Goal: Task Accomplishment & Management: Manage account settings

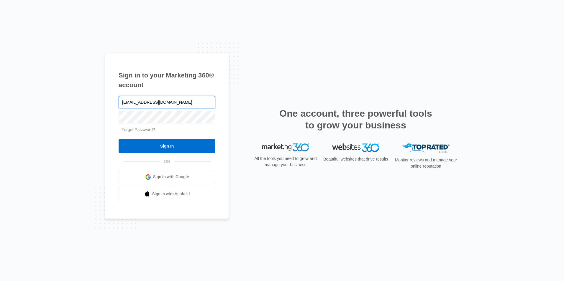
type input "[EMAIL_ADDRESS][DOMAIN_NAME]"
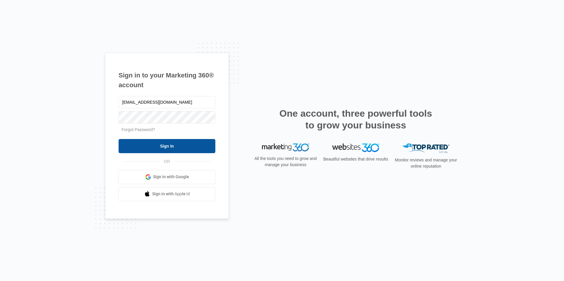
click at [189, 147] on input "Sign In" at bounding box center [167, 146] width 97 height 14
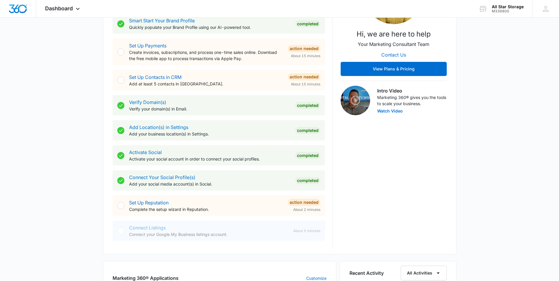
scroll to position [118, 0]
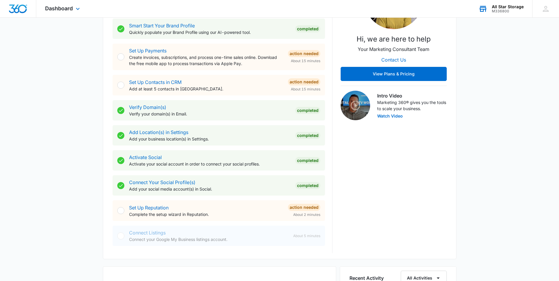
click at [508, 8] on div "All Star Storage" at bounding box center [508, 6] width 32 height 5
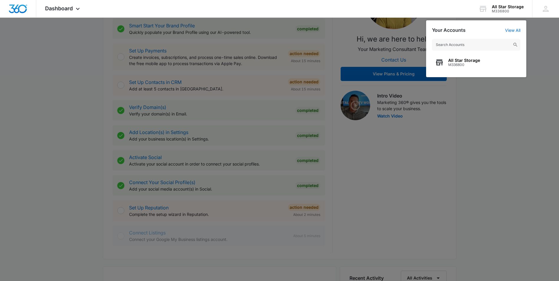
click at [507, 126] on div at bounding box center [279, 140] width 559 height 281
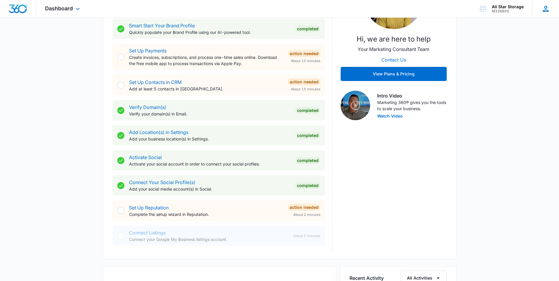
click at [545, 8] on icon at bounding box center [546, 8] width 9 height 9
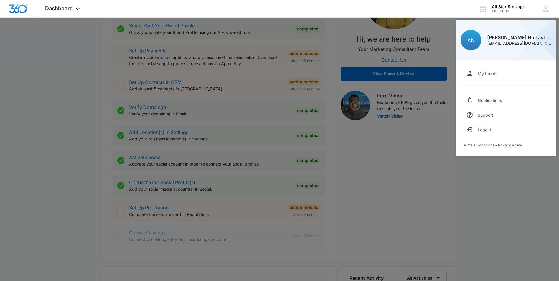
click at [401, 203] on div at bounding box center [279, 140] width 559 height 281
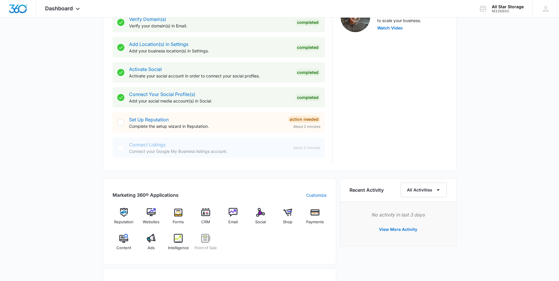
scroll to position [206, 0]
click at [152, 212] on img at bounding box center [151, 212] width 9 height 9
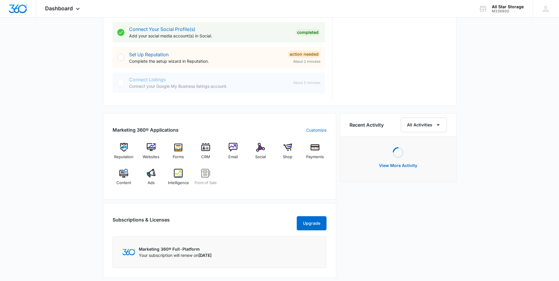
scroll to position [354, 0]
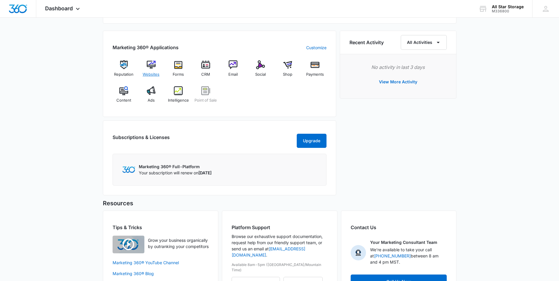
click at [153, 69] on img at bounding box center [151, 64] width 9 height 9
